Goal: Find specific page/section

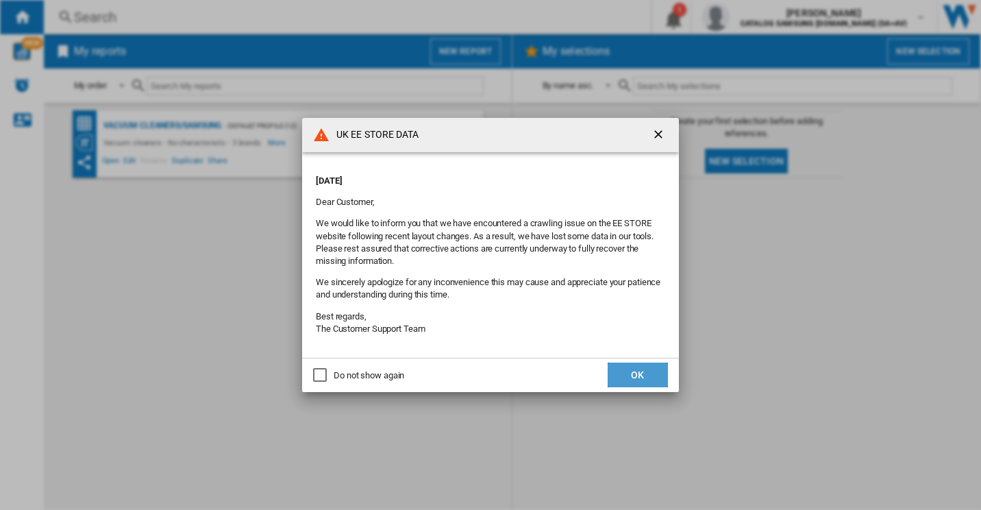
click at [619, 371] on button "OK" at bounding box center [638, 374] width 60 height 25
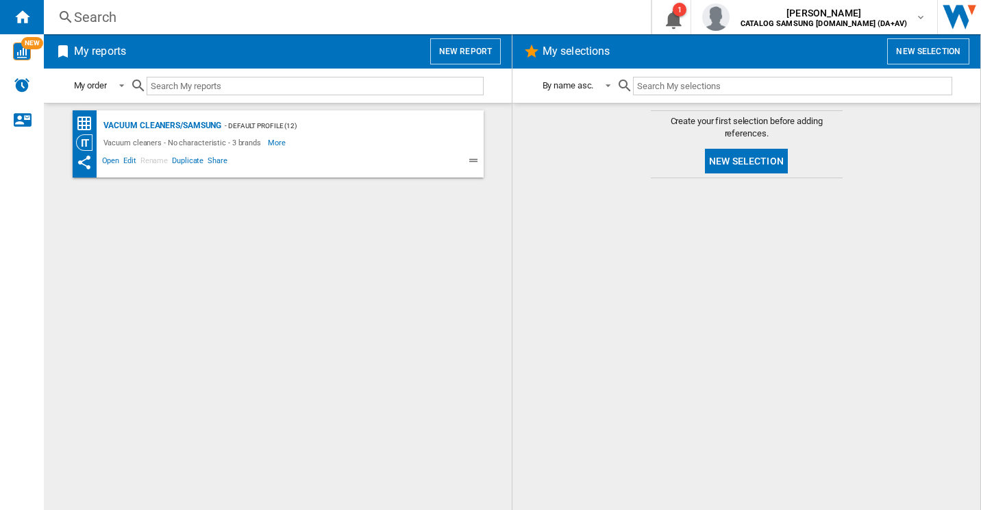
click at [162, 30] on div "Search Search 0 1 [PERSON_NAME] CATALOG SAMSUNG [DOMAIN_NAME] (DA+AV) CATALOG S…" at bounding box center [512, 17] width 937 height 34
click at [164, 23] on div "Search" at bounding box center [344, 17] width 541 height 19
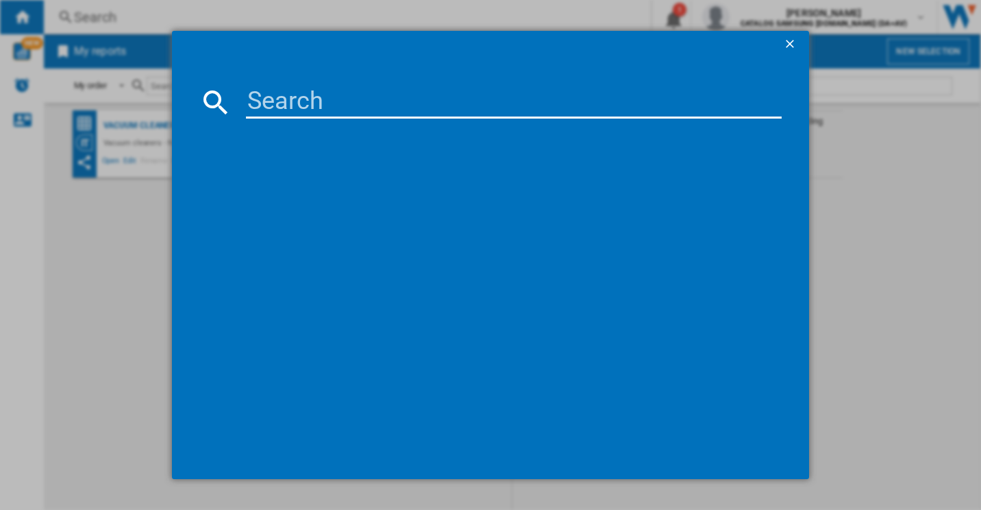
click at [299, 114] on input at bounding box center [514, 102] width 536 height 33
paste input "w3ZpU5m9"
drag, startPoint x: 389, startPoint y: 96, endPoint x: 185, endPoint y: 83, distance: 204.5
click at [185, 83] on md-dialog-content "w3ZpU5m9" at bounding box center [491, 268] width 638 height 421
click at [291, 508] on div "w3ZpU5m9 Please wait..." at bounding box center [490, 255] width 981 height 510
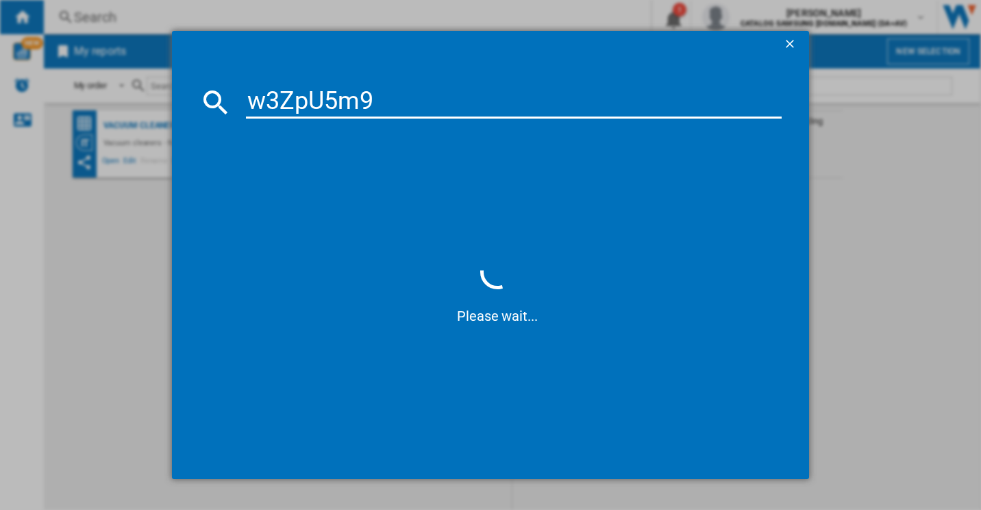
click at [375, 98] on input "w3ZpU5m9" at bounding box center [514, 102] width 536 height 33
paste input "vr7md97714g/eu"
type input "vr7md97714"
